Goal: Task Accomplishment & Management: Complete application form

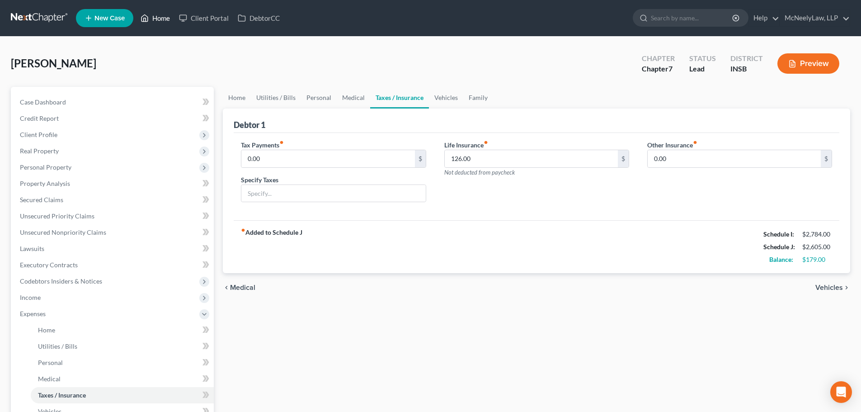
click at [161, 15] on link "Home" at bounding box center [155, 18] width 38 height 16
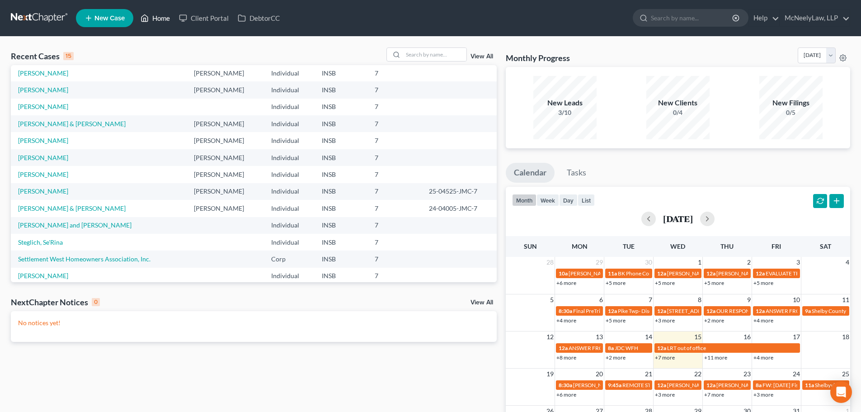
scroll to position [62, 0]
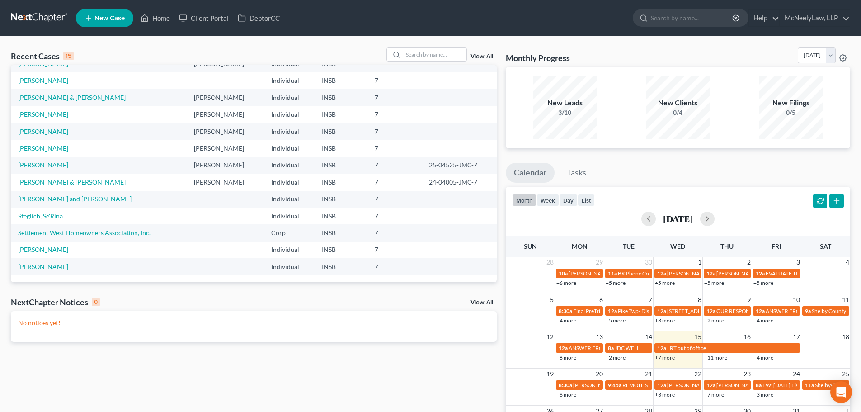
click at [479, 56] on link "View All" at bounding box center [481, 56] width 23 height 6
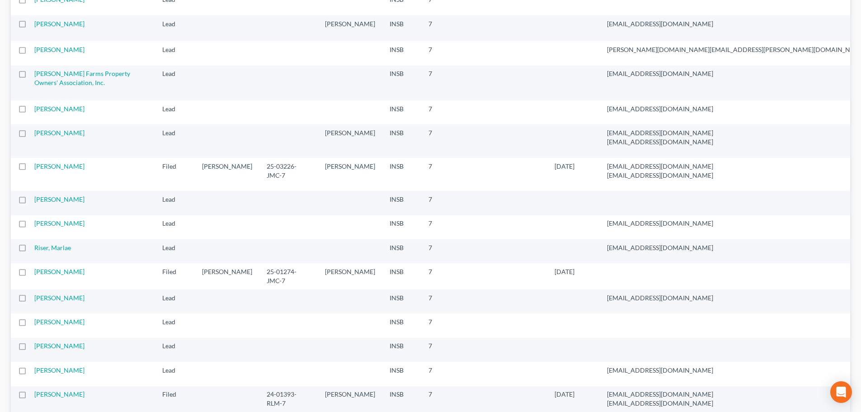
scroll to position [1310, 0]
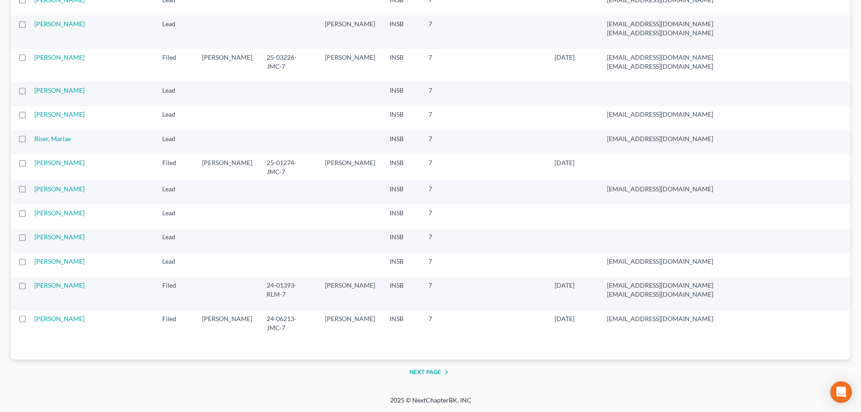
drag, startPoint x: 68, startPoint y: 103, endPoint x: 61, endPoint y: 105, distance: 7.5
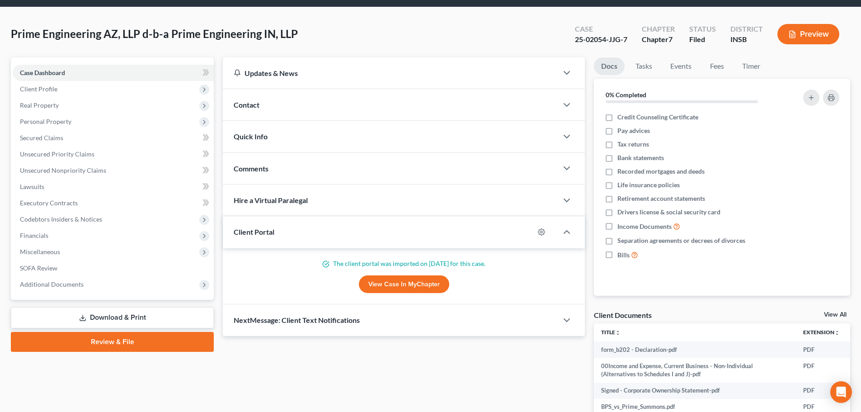
scroll to position [45, 0]
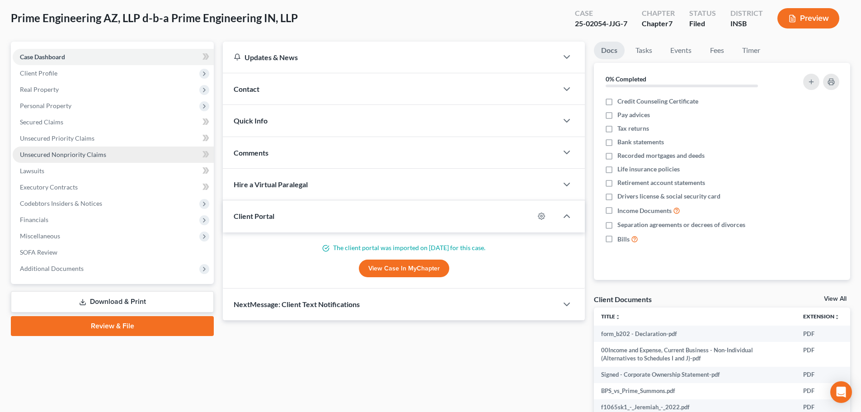
click at [59, 147] on link "Unsecured Nonpriority Claims" at bounding box center [113, 154] width 201 height 16
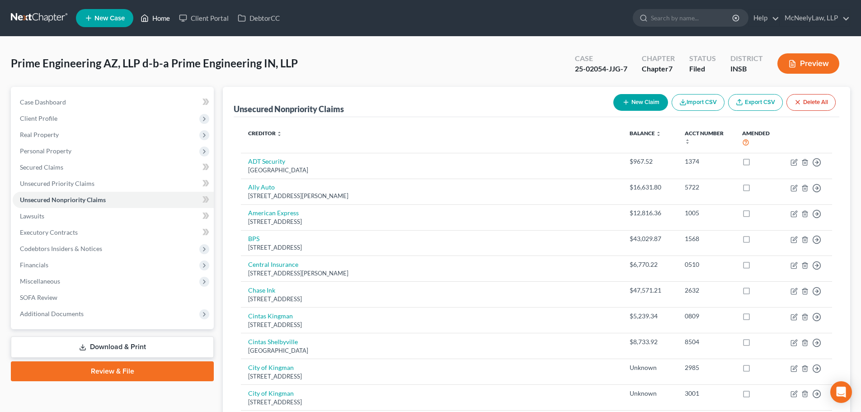
click at [155, 17] on link "Home" at bounding box center [155, 18] width 38 height 16
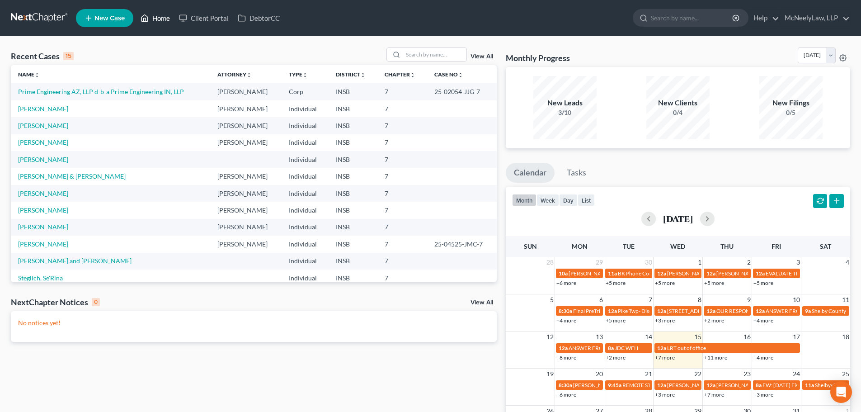
click at [154, 17] on link "Home" at bounding box center [155, 18] width 38 height 16
click at [24, 189] on link "[PERSON_NAME]" at bounding box center [43, 193] width 50 height 8
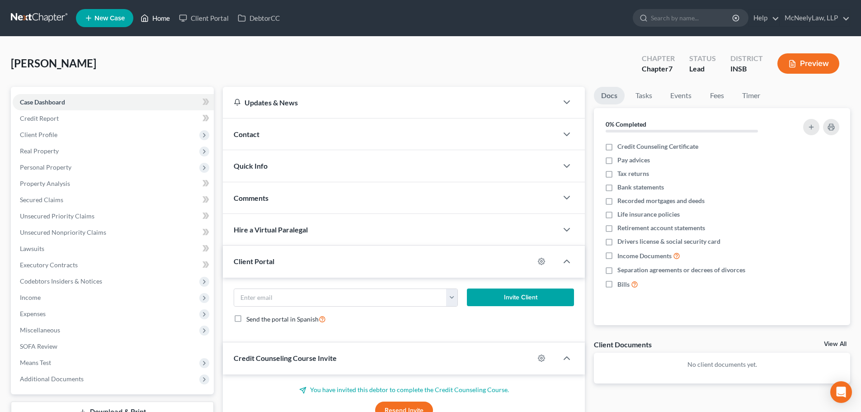
click at [156, 11] on link "Home" at bounding box center [155, 18] width 38 height 16
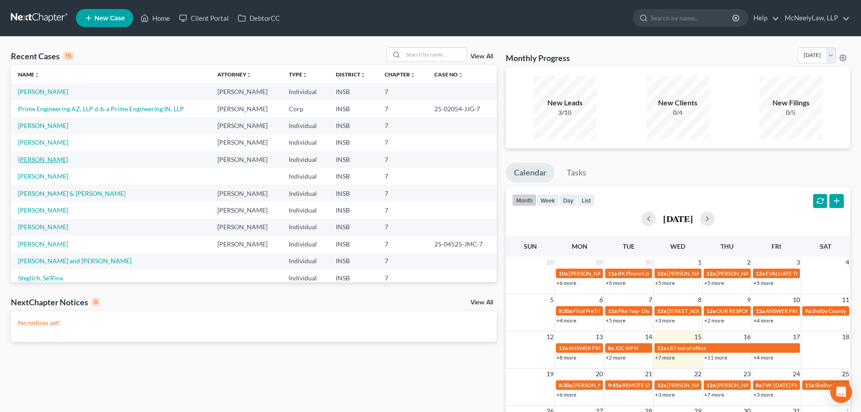
click at [48, 159] on link "[PERSON_NAME]" at bounding box center [43, 159] width 50 height 8
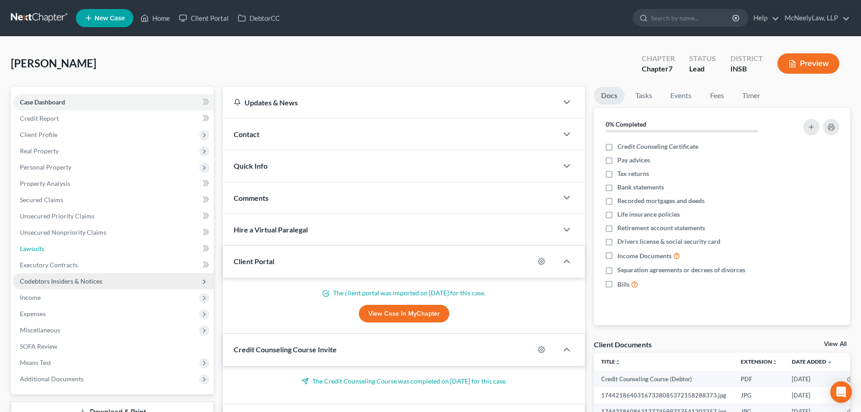
drag, startPoint x: 48, startPoint y: 249, endPoint x: 94, endPoint y: 282, distance: 56.7
click at [48, 249] on link "Lawsuits" at bounding box center [113, 248] width 201 height 16
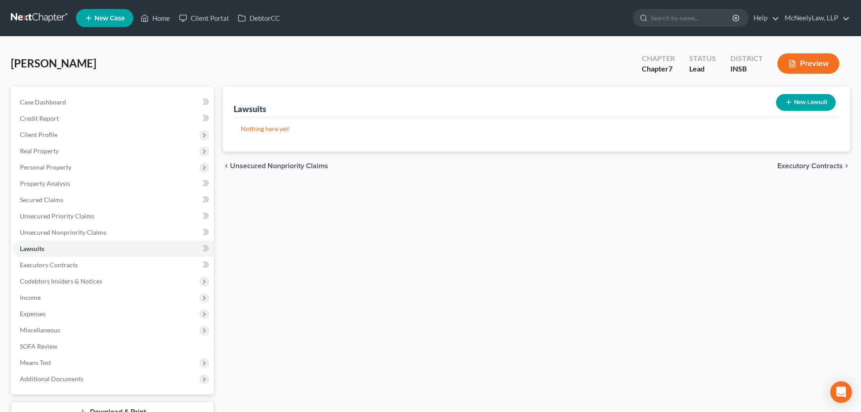
click at [811, 93] on div "New Lawsuit" at bounding box center [805, 102] width 67 height 24
click at [809, 98] on button "New Lawsuit" at bounding box center [806, 102] width 60 height 17
select select "0"
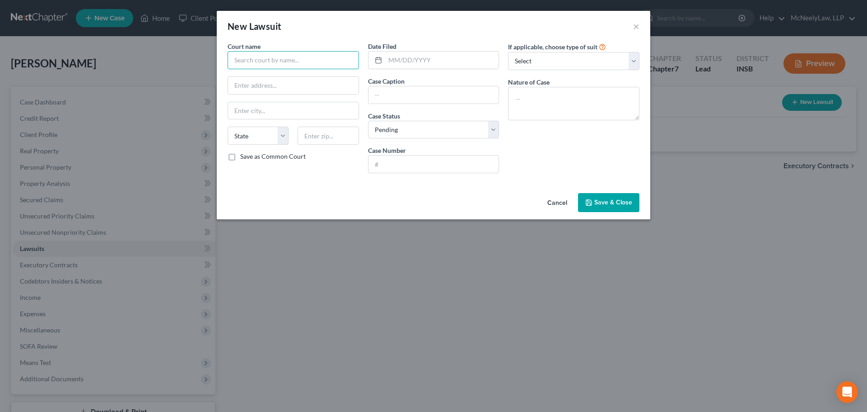
click at [297, 61] on input "text" at bounding box center [293, 60] width 131 height 18
type input "[PERSON_NAME] Superior Court"
drag, startPoint x: 289, startPoint y: 87, endPoint x: 290, endPoint y: 93, distance: 6.3
click at [289, 87] on input "text" at bounding box center [293, 85] width 131 height 17
paste input "[STREET_ADDRESS][PERSON_NAME]"
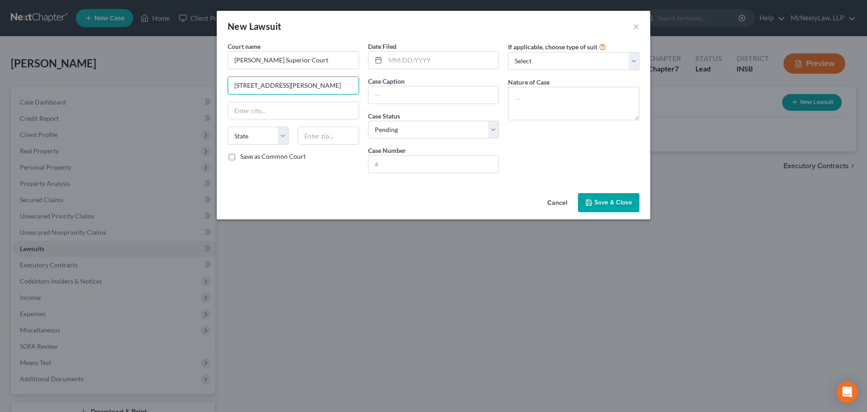
type input "[STREET_ADDRESS][PERSON_NAME]"
drag, startPoint x: 327, startPoint y: 129, endPoint x: 328, endPoint y: 134, distance: 4.5
click at [327, 129] on input "text" at bounding box center [328, 136] width 61 height 18
paste input "46802"
type input "46802"
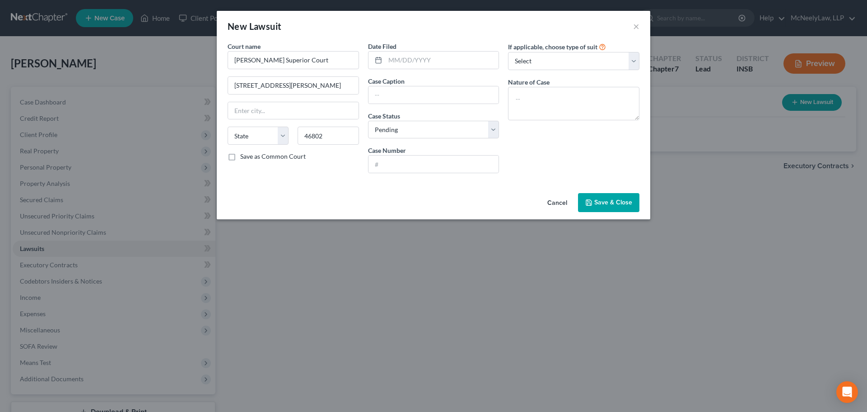
click at [257, 206] on div "Cancel Save & Close" at bounding box center [434, 204] width 434 height 30
type input "[GEOGRAPHIC_DATA][PERSON_NAME]"
select select "15"
click at [408, 160] on input "text" at bounding box center [434, 163] width 131 height 17
type input "02D01-2108-CC-1747"
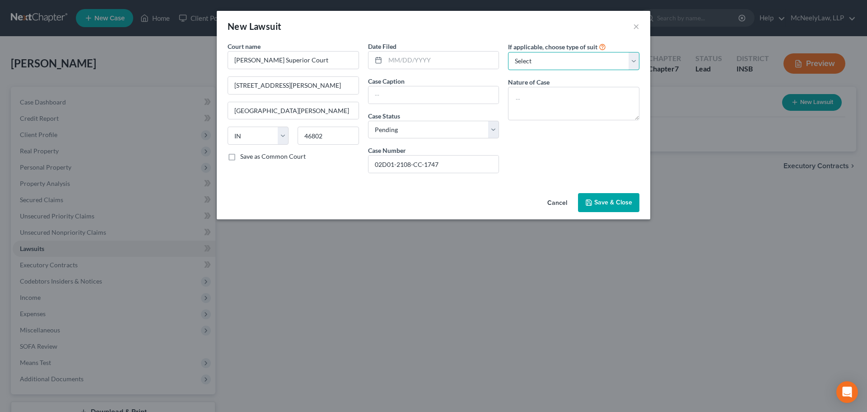
click at [568, 58] on select "Select Repossession Garnishment Foreclosure Attached, Seized, Or Levied Other" at bounding box center [573, 61] width 131 height 18
click at [556, 112] on textarea at bounding box center [573, 103] width 131 height 33
type textarea "Civil"
click at [414, 55] on input "text" at bounding box center [442, 60] width 114 height 17
type input "[DATE]"
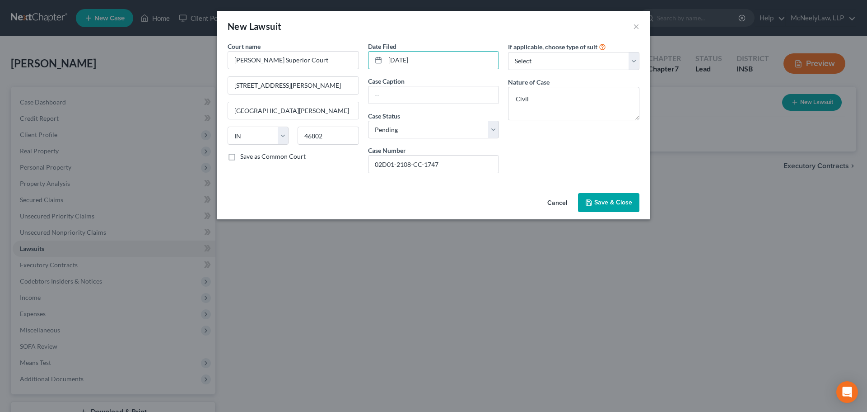
click at [615, 208] on button "Save & Close" at bounding box center [608, 202] width 61 height 19
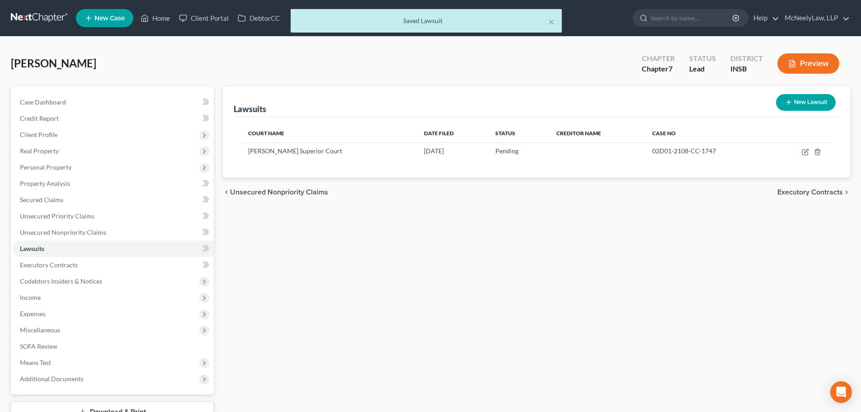
click at [817, 101] on button "New Lawsuit" at bounding box center [806, 102] width 60 height 17
select select "0"
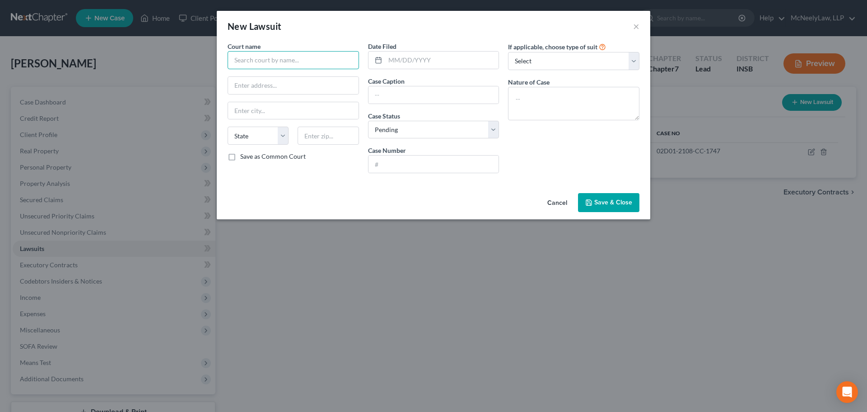
click at [261, 56] on input "text" at bounding box center [293, 60] width 131 height 18
type input "d"
type input "Decatur Superior Court"
click at [240, 155] on label "Save as Common Court" at bounding box center [273, 156] width 66 height 9
click at [244, 155] on input "Save as Common Court" at bounding box center [247, 155] width 6 height 6
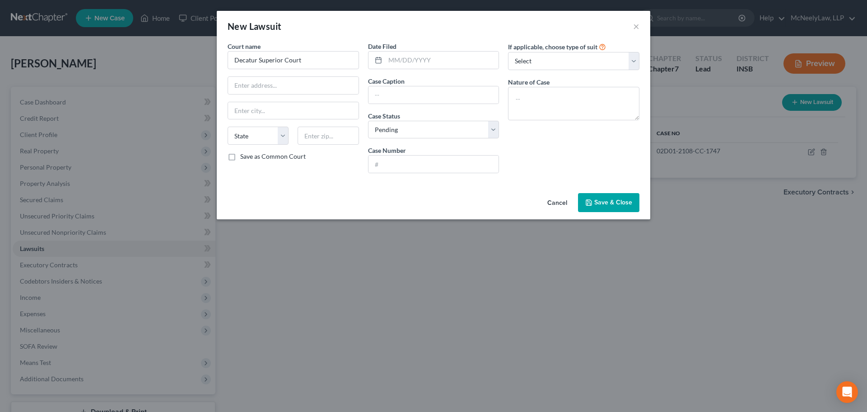
checkbox input "true"
click at [278, 91] on input "text" at bounding box center [293, 85] width 131 height 17
paste input "[STREET_ADDRESS]"
type input "[STREET_ADDRESS]"
click at [317, 137] on input "text" at bounding box center [328, 136] width 61 height 18
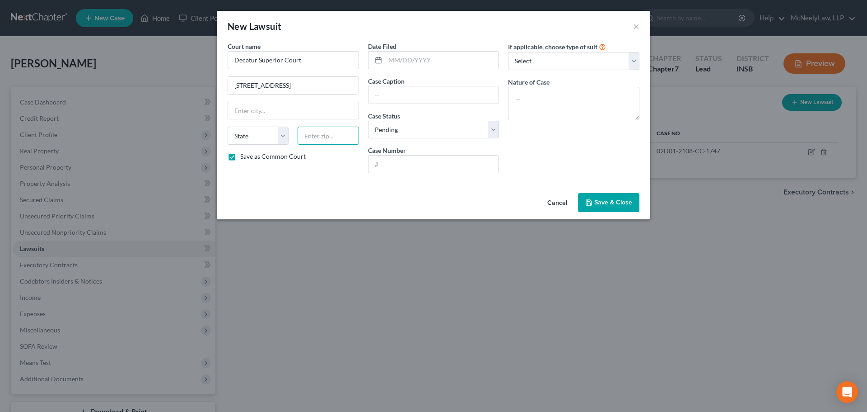
drag, startPoint x: 315, startPoint y: 142, endPoint x: 318, endPoint y: 138, distance: 4.9
click at [316, 141] on input "text" at bounding box center [328, 136] width 61 height 18
click at [318, 138] on input "text" at bounding box center [328, 136] width 61 height 18
paste input "47240"
type input "47240"
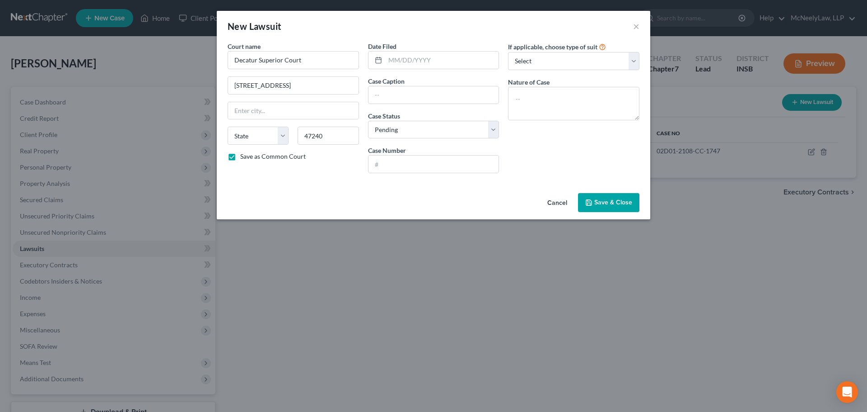
type input "[GEOGRAPHIC_DATA]"
select select "15"
drag, startPoint x: 282, startPoint y: 184, endPoint x: 450, endPoint y: 70, distance: 203.3
click at [282, 183] on div "Court name * Decatur Superior Court 150 Courthouse Sq # [GEOGRAPHIC_DATA] [US_S…" at bounding box center [434, 116] width 434 height 148
drag, startPoint x: 403, startPoint y: 164, endPoint x: 398, endPoint y: 168, distance: 5.4
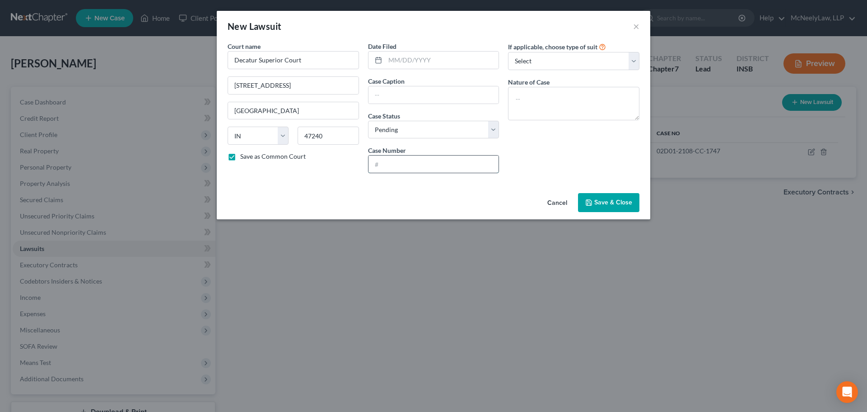
click at [402, 165] on input "text" at bounding box center [434, 163] width 131 height 17
type input "16D01-1905-CC-000259"
click at [421, 60] on input "text" at bounding box center [442, 60] width 114 height 17
type input "4"
type input "[DATE]"
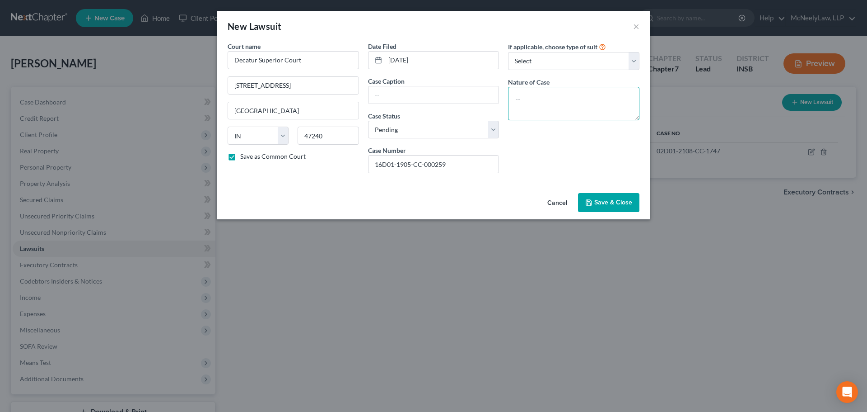
click at [560, 96] on textarea at bounding box center [573, 103] width 131 height 33
type textarea "Civil"
click at [623, 209] on button "Save & Close" at bounding box center [608, 202] width 61 height 19
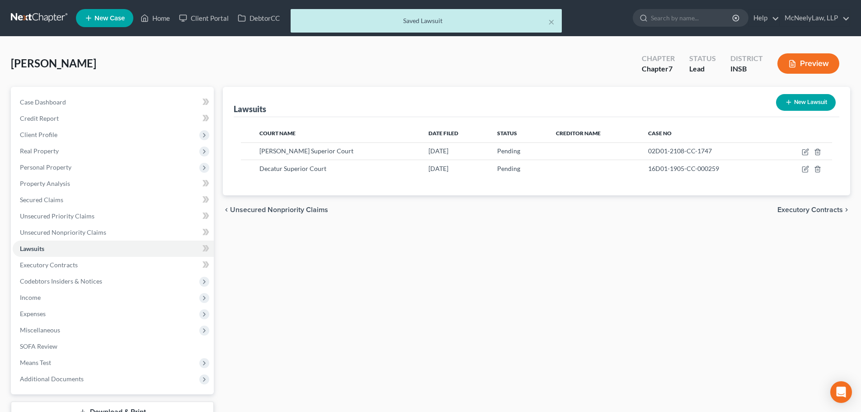
click at [488, 279] on div "Lawsuits New Lawsuit Court Name Date Filed Status Creditor Name Case No [PERSON…" at bounding box center [536, 266] width 636 height 359
